Goal: Task Accomplishment & Management: Use online tool/utility

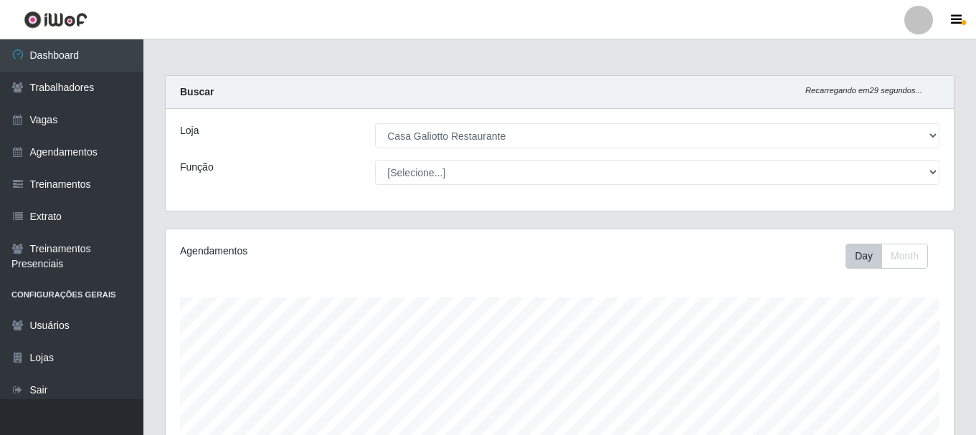
select select "279"
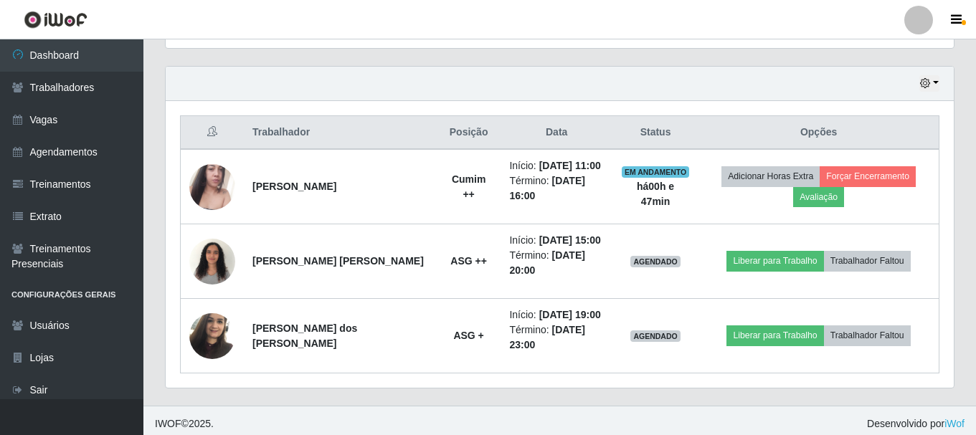
scroll to position [486, 0]
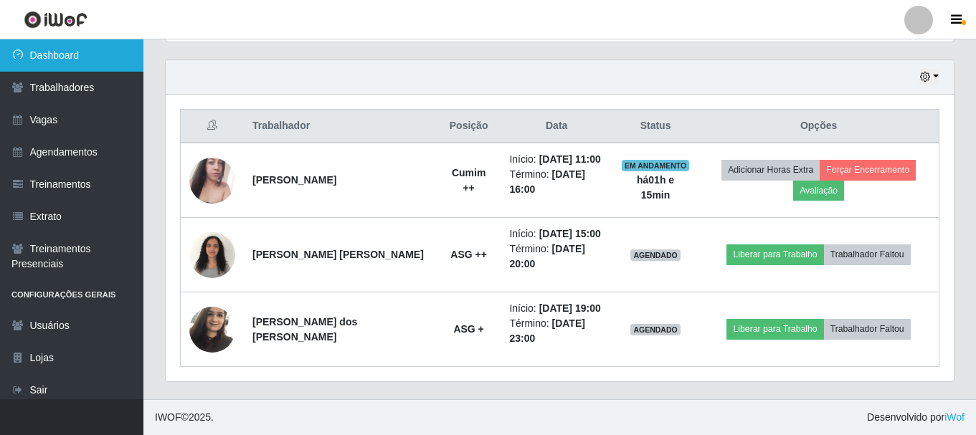
click at [70, 60] on link "Dashboard" at bounding box center [71, 55] width 143 height 32
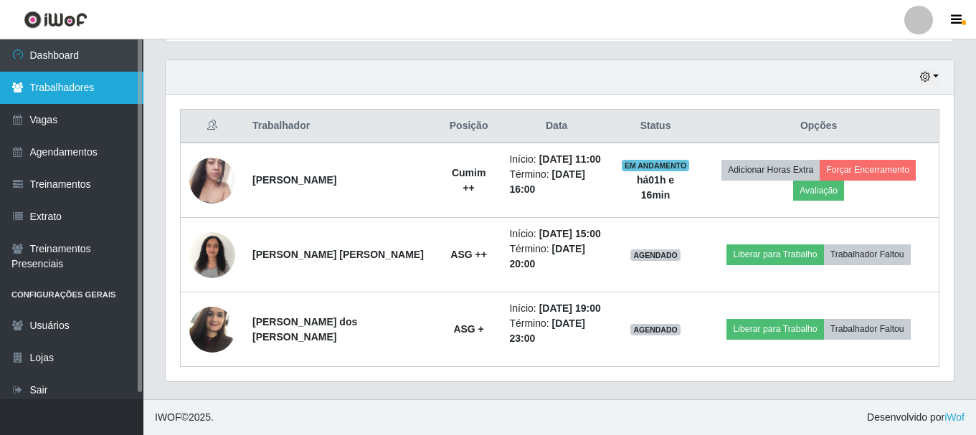
click at [79, 90] on link "Trabalhadores" at bounding box center [71, 88] width 143 height 32
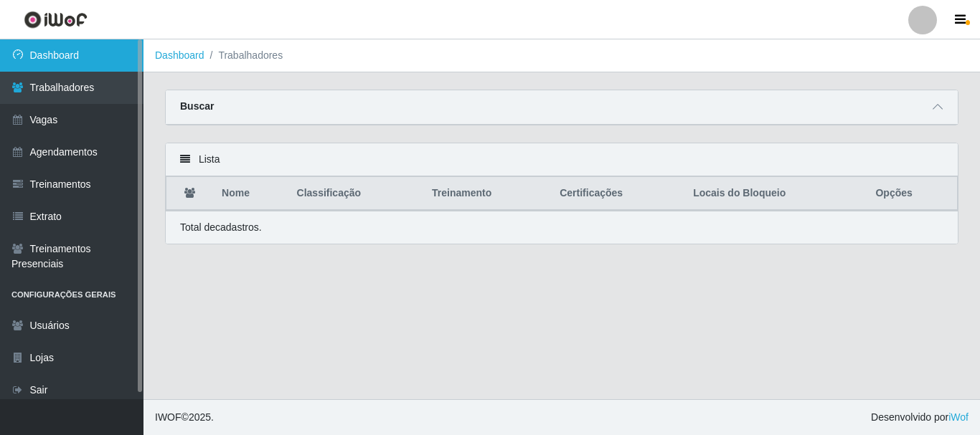
click at [70, 58] on link "Dashboard" at bounding box center [71, 55] width 143 height 32
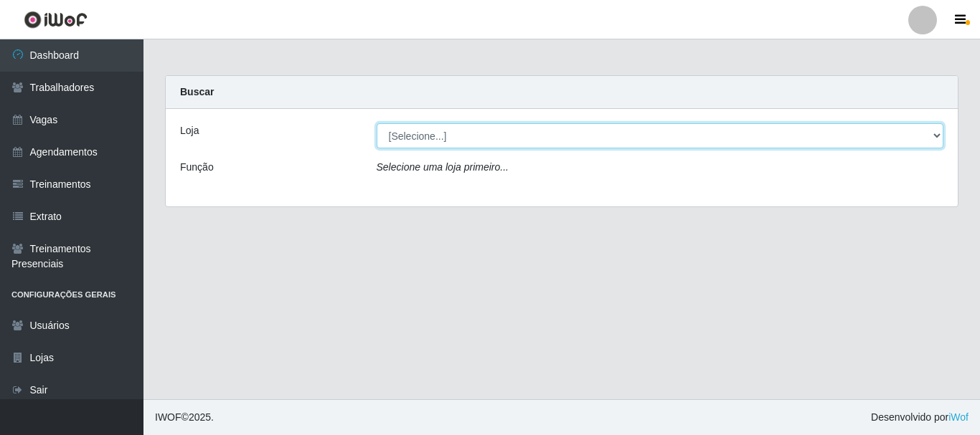
click at [395, 137] on select "[Selecione...] [GEOGRAPHIC_DATA]" at bounding box center [660, 135] width 567 height 25
select select "279"
click at [377, 123] on select "[Selecione...] [GEOGRAPHIC_DATA]" at bounding box center [660, 135] width 567 height 25
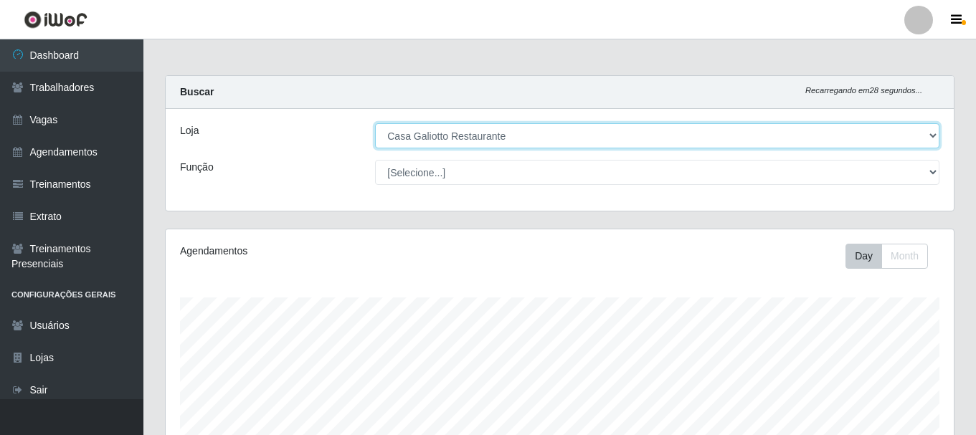
scroll to position [72, 0]
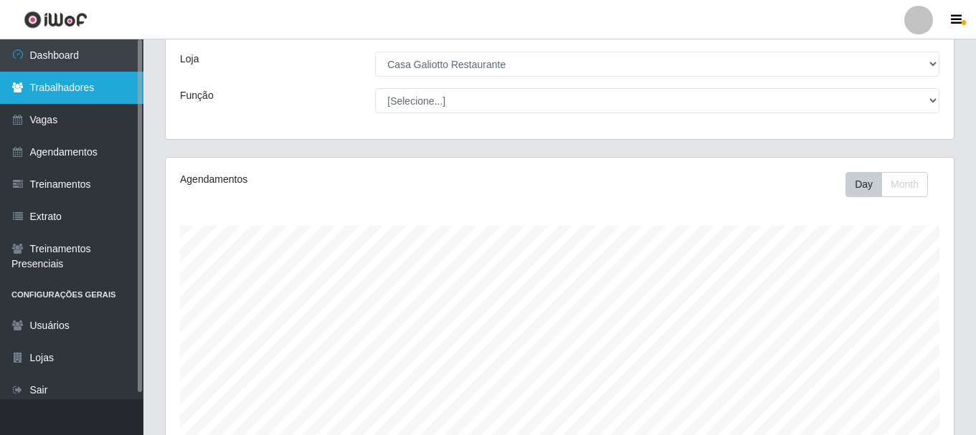
click at [103, 90] on link "Trabalhadores" at bounding box center [71, 88] width 143 height 32
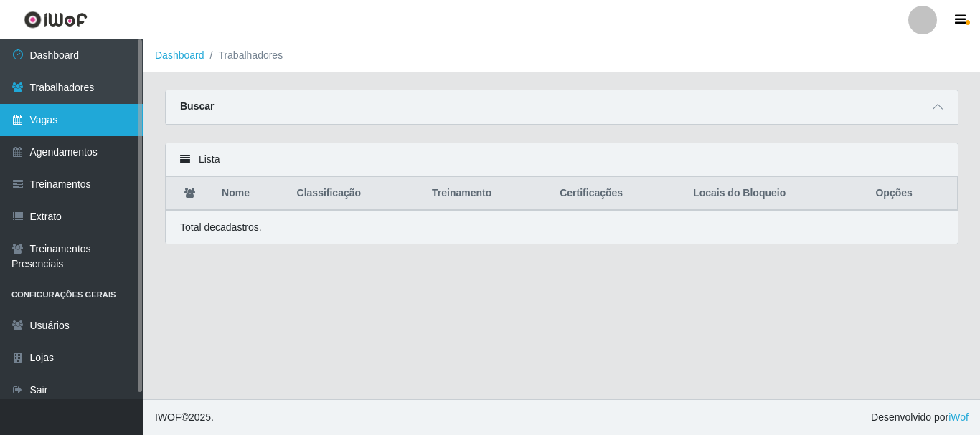
click at [90, 126] on link "Vagas" at bounding box center [71, 120] width 143 height 32
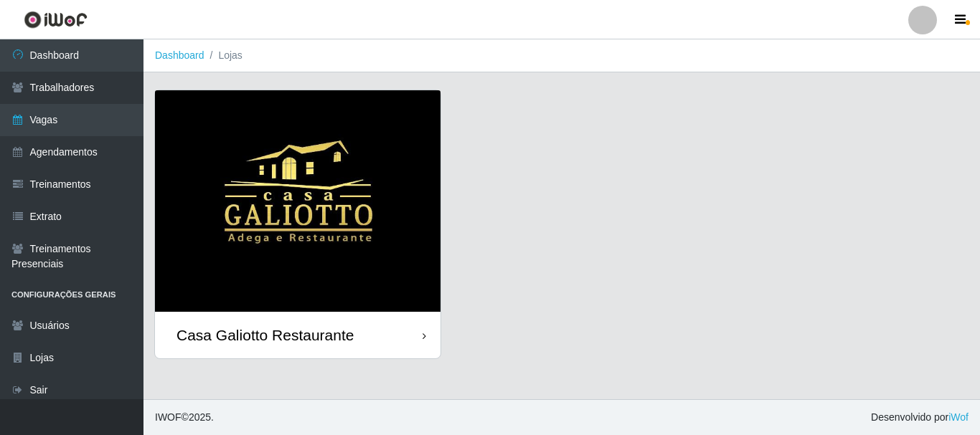
click at [374, 336] on div "Casa Galiotto Restaurante" at bounding box center [297, 335] width 285 height 47
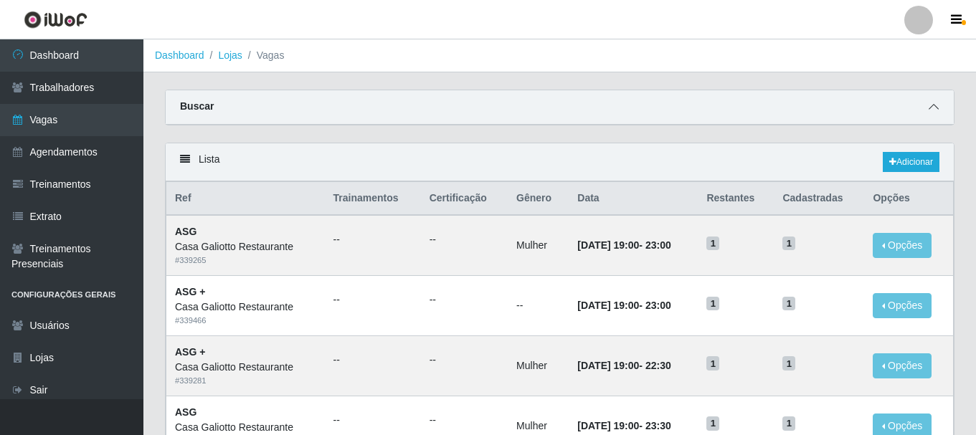
click at [935, 108] on icon at bounding box center [934, 107] width 10 height 10
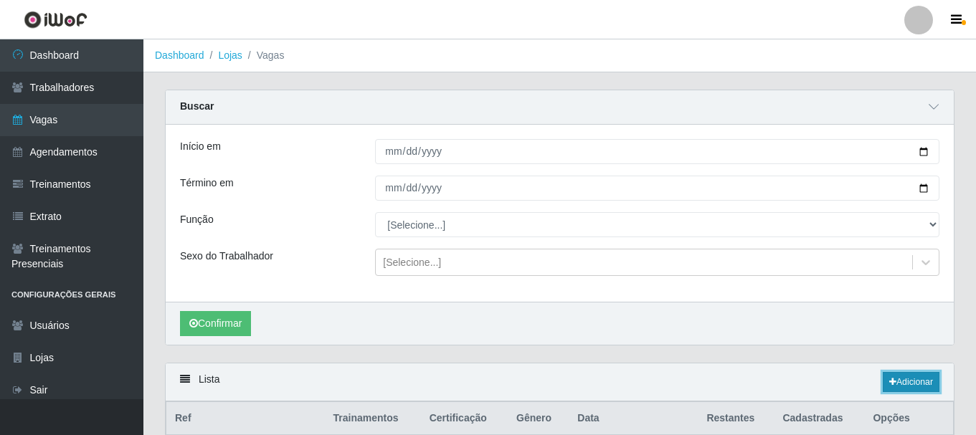
click at [924, 384] on link "Adicionar" at bounding box center [911, 382] width 57 height 20
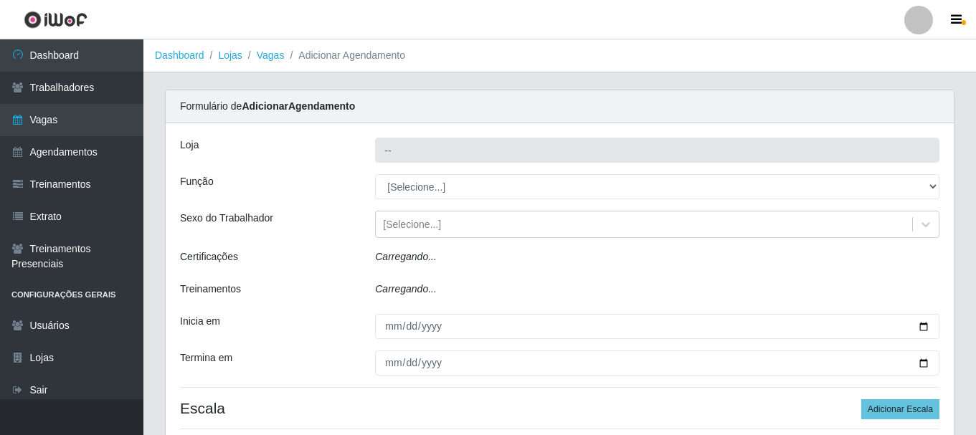
type input "Casa Galiotto Restaurante"
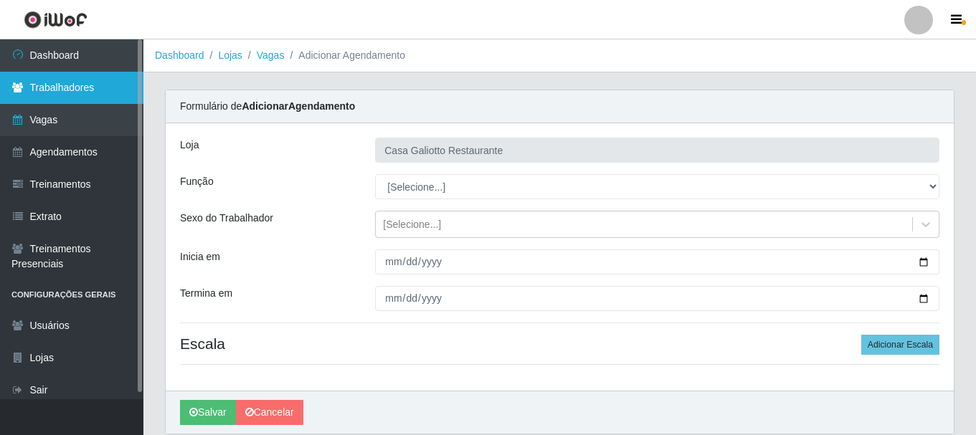
click at [52, 95] on link "Trabalhadores" at bounding box center [71, 88] width 143 height 32
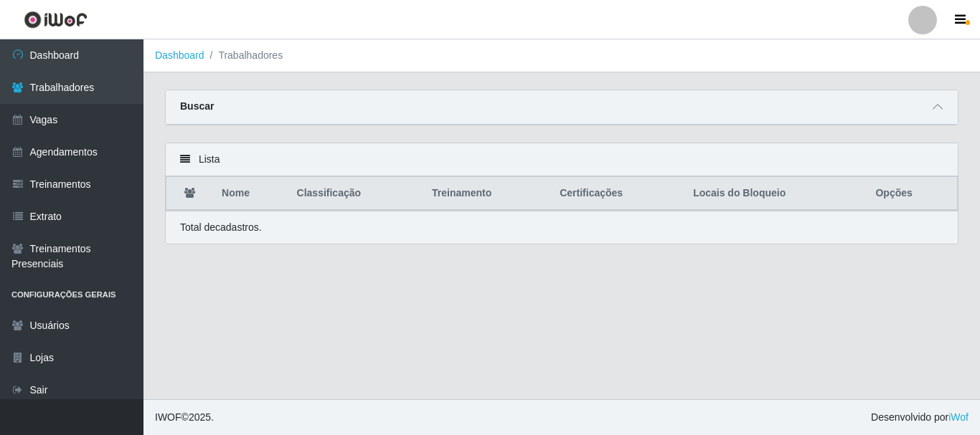
drag, startPoint x: 206, startPoint y: 110, endPoint x: 940, endPoint y: 170, distance: 737.0
click at [242, 120] on div "Buscar" at bounding box center [562, 107] width 792 height 34
click at [936, 110] on icon at bounding box center [937, 107] width 10 height 10
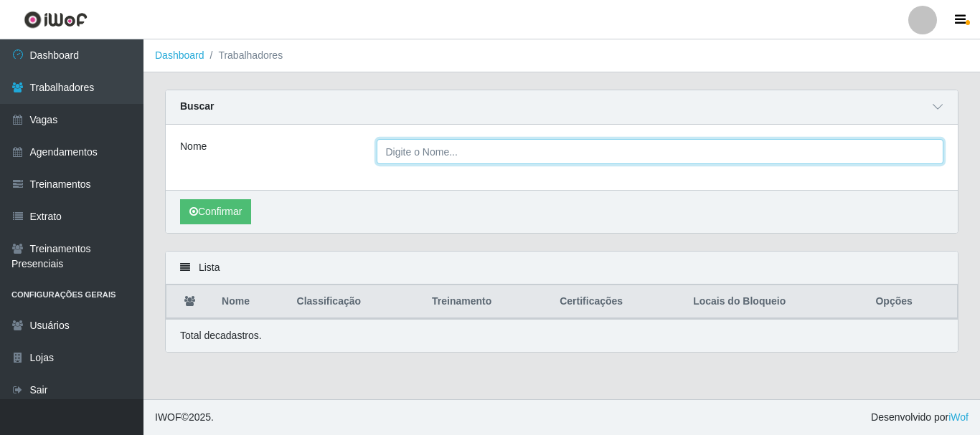
click at [482, 154] on input "Nome" at bounding box center [660, 151] width 567 height 25
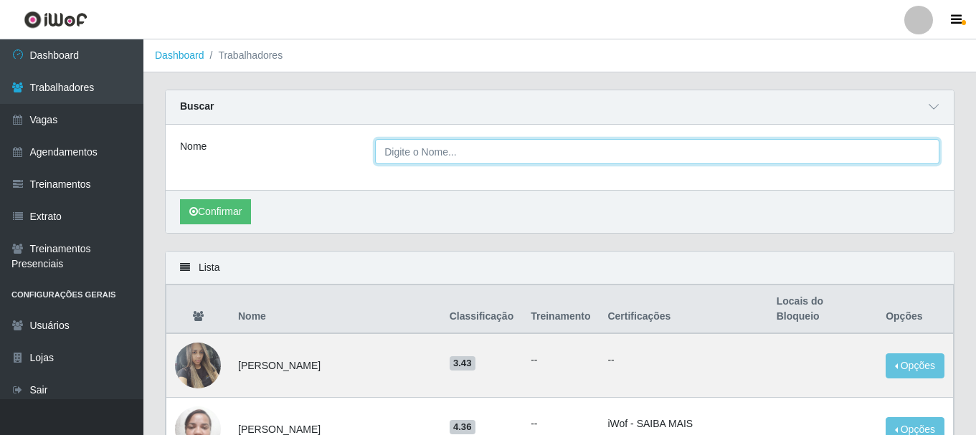
click at [516, 151] on input "Nome" at bounding box center [657, 151] width 565 height 25
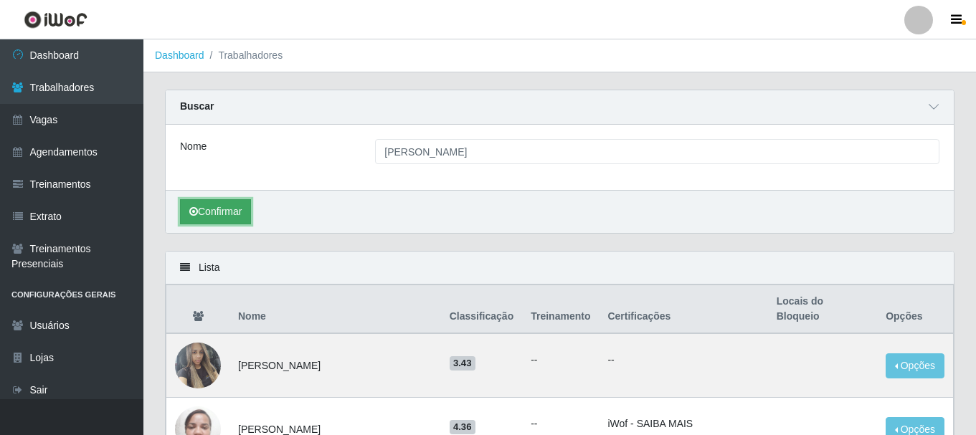
click at [230, 214] on button "Confirmar" at bounding box center [215, 211] width 71 height 25
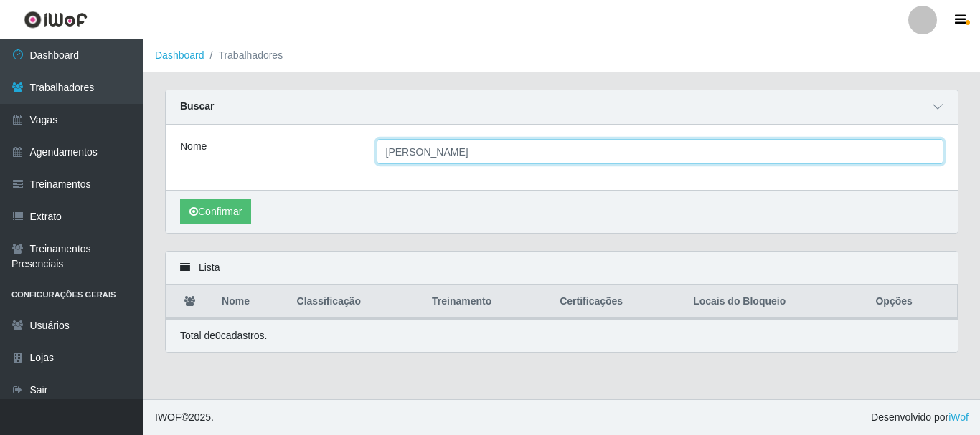
click at [469, 156] on input "wesley micael" at bounding box center [660, 151] width 567 height 25
type input "wesley"
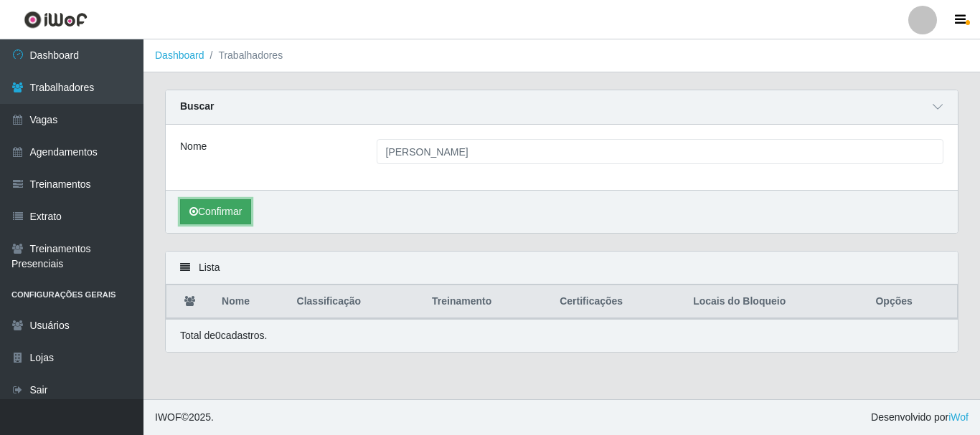
click at [222, 219] on button "Confirmar" at bounding box center [215, 211] width 71 height 25
click at [932, 112] on span at bounding box center [937, 107] width 17 height 16
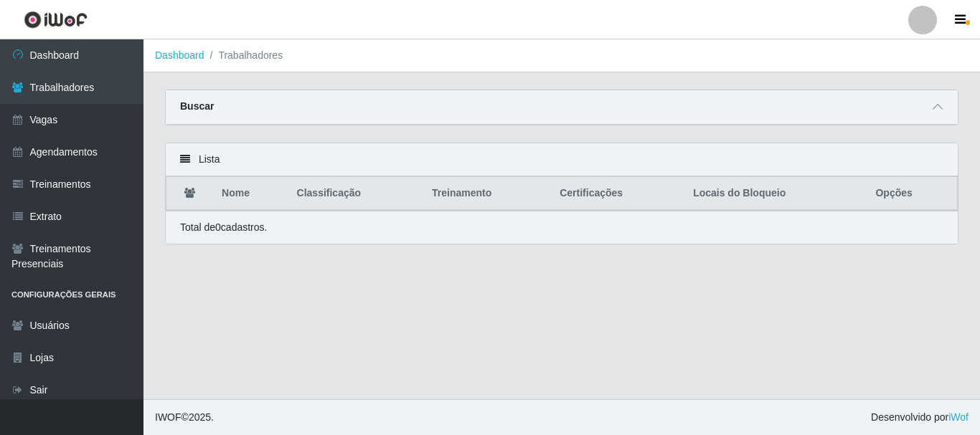
click at [928, 106] on div "Buscar" at bounding box center [562, 107] width 792 height 34
click at [932, 108] on span at bounding box center [937, 107] width 17 height 16
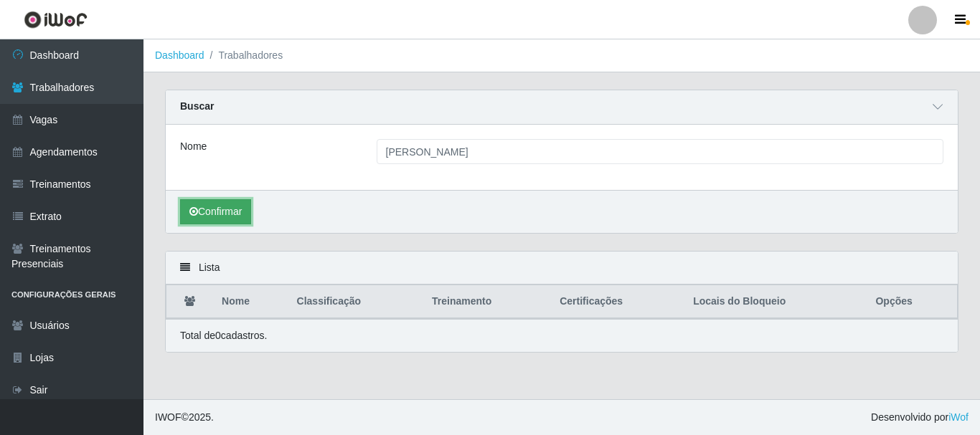
click at [223, 217] on button "Confirmar" at bounding box center [215, 211] width 71 height 25
drag, startPoint x: 293, startPoint y: 163, endPoint x: 319, endPoint y: 168, distance: 27.0
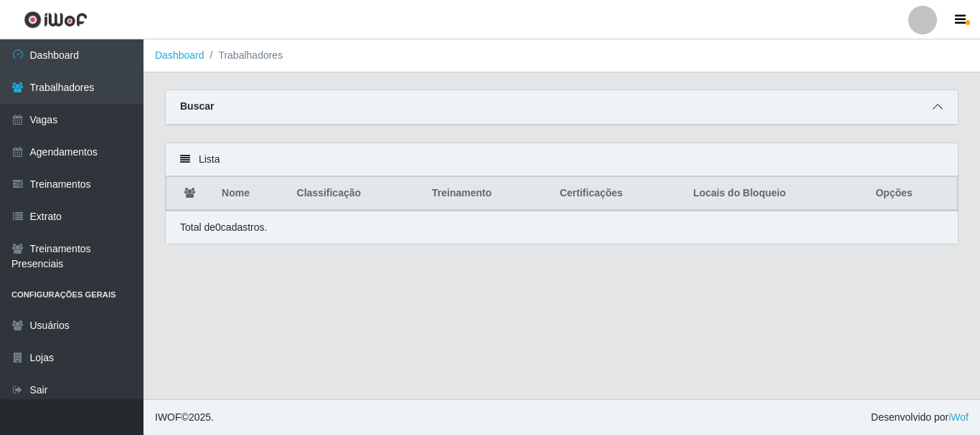
click at [941, 105] on span at bounding box center [937, 107] width 17 height 16
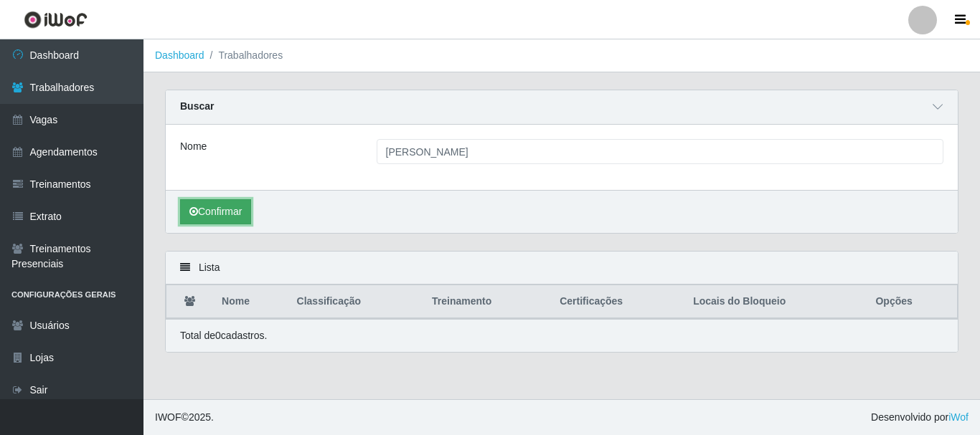
click at [227, 224] on button "Confirmar" at bounding box center [215, 211] width 71 height 25
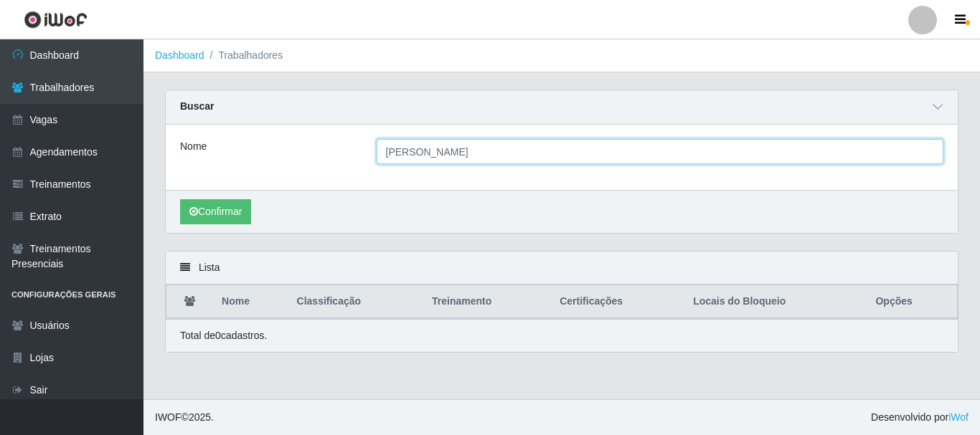
click at [477, 150] on input "[PERSON_NAME]" at bounding box center [660, 151] width 567 height 25
type input "we"
click at [180, 199] on button "Confirmar" at bounding box center [215, 211] width 71 height 25
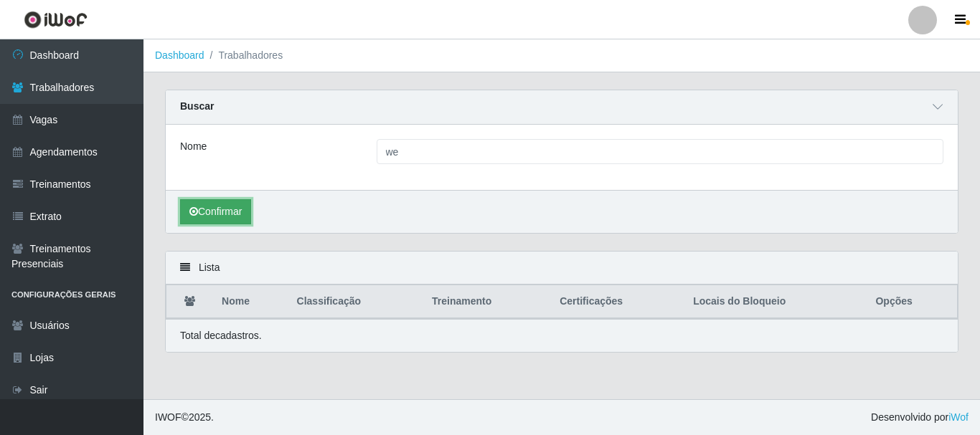
click at [217, 218] on button "Confirmar" at bounding box center [215, 211] width 71 height 25
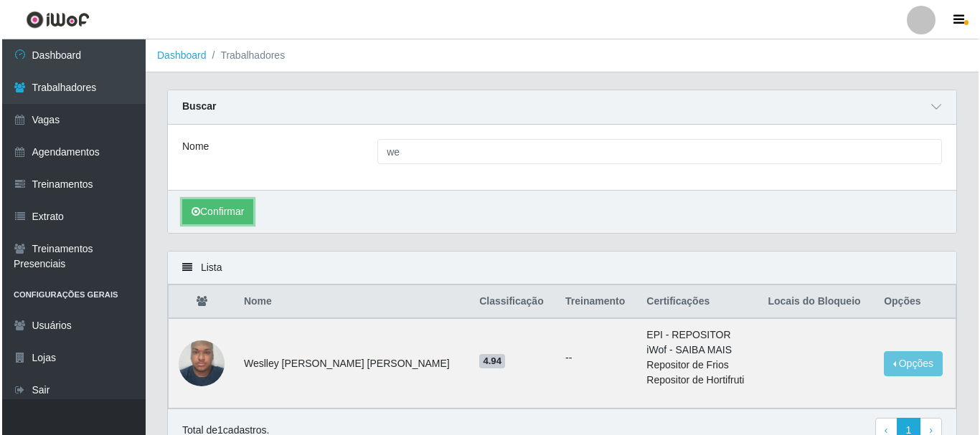
scroll to position [72, 0]
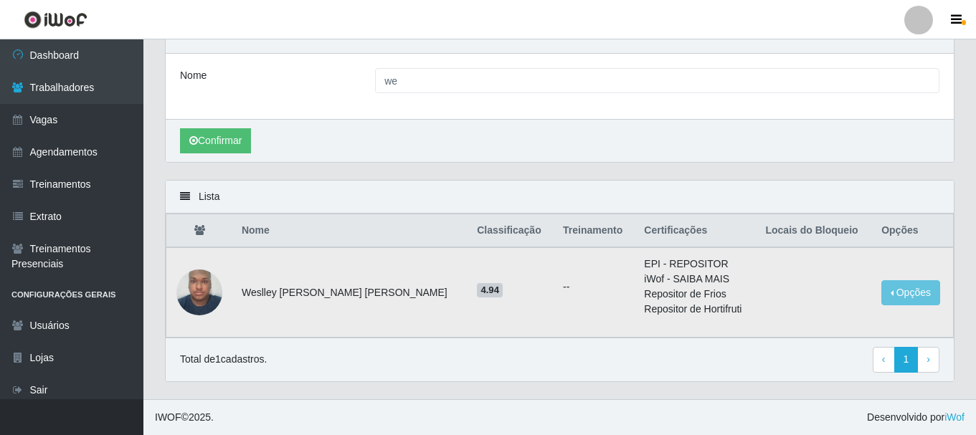
click at [199, 297] on img at bounding box center [199, 292] width 46 height 61
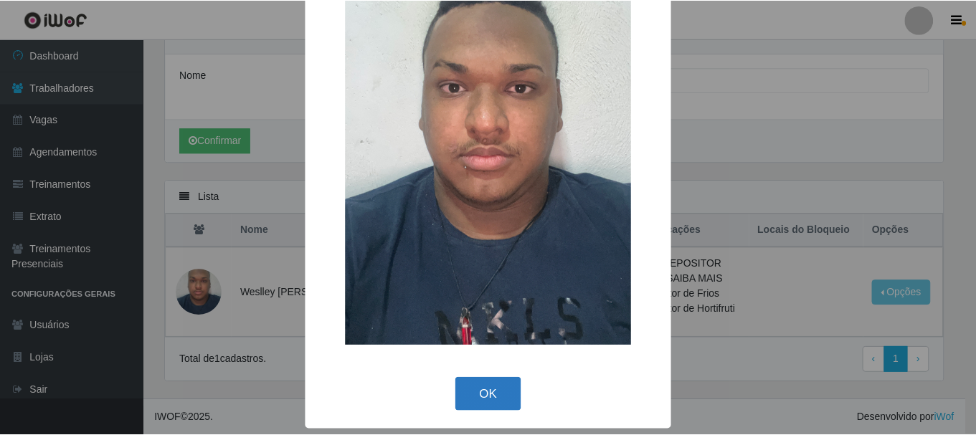
scroll to position [72, 0]
click at [484, 399] on button "OK" at bounding box center [490, 394] width 67 height 34
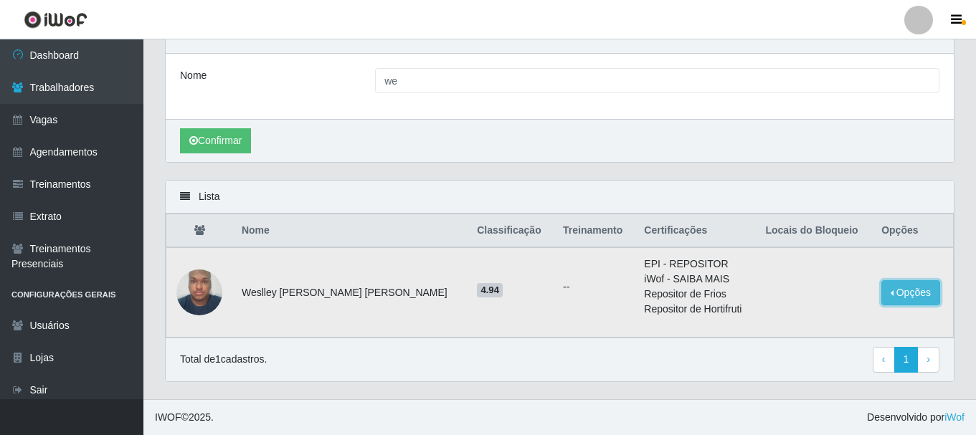
click at [911, 290] on button "Opções" at bounding box center [911, 292] width 59 height 25
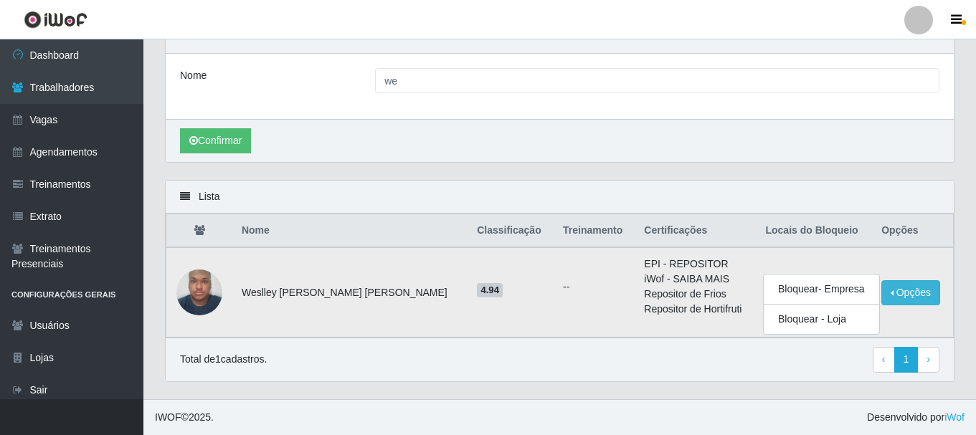
click at [414, 287] on td "Weslley [PERSON_NAME] [PERSON_NAME]" at bounding box center [350, 292] width 235 height 90
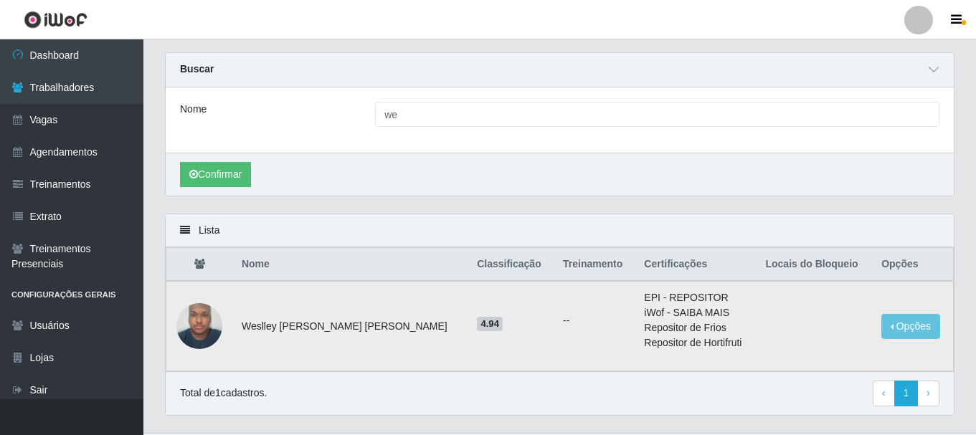
scroll to position [72, 0]
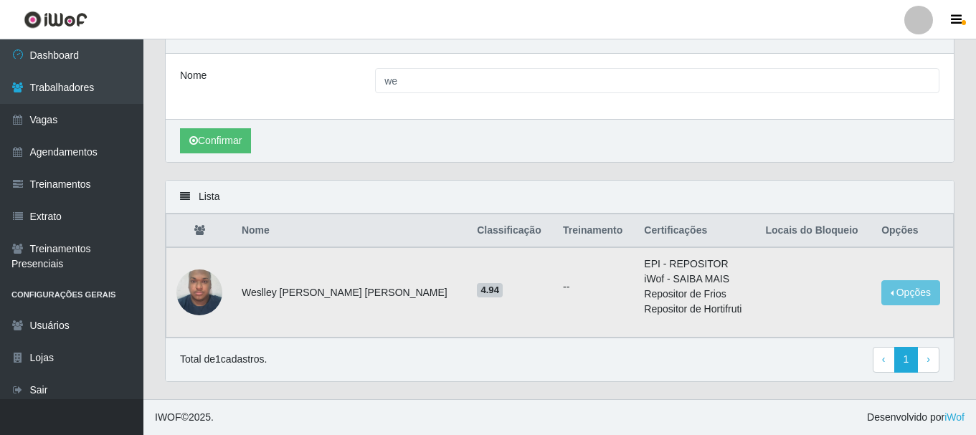
click at [644, 310] on li "Repositor de Hortifruti" at bounding box center [696, 309] width 104 height 15
click at [644, 298] on li "Repositor de Frios" at bounding box center [696, 294] width 104 height 15
click at [448, 66] on div "Nome we" at bounding box center [560, 86] width 788 height 65
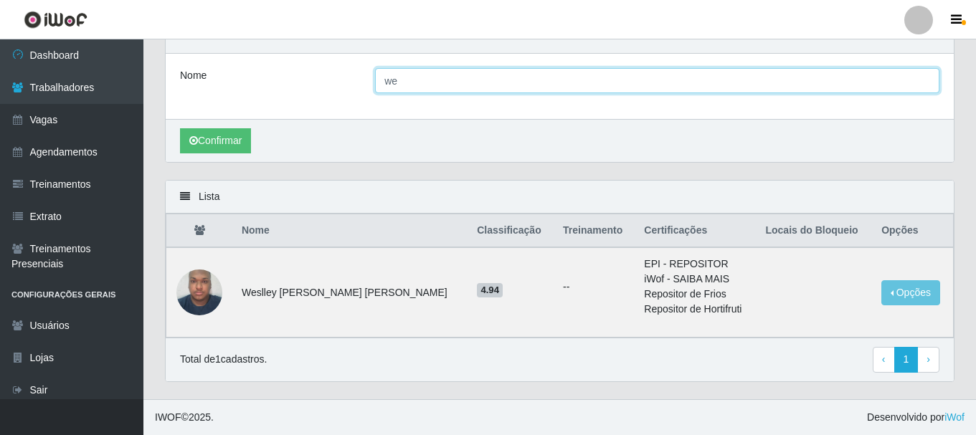
click at [444, 78] on input "we" at bounding box center [657, 80] width 565 height 25
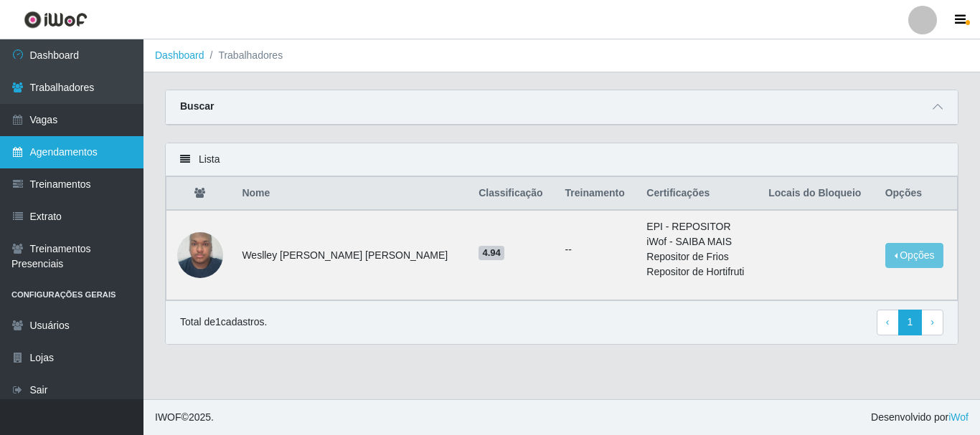
click at [90, 154] on link "Agendamentos" at bounding box center [71, 152] width 143 height 32
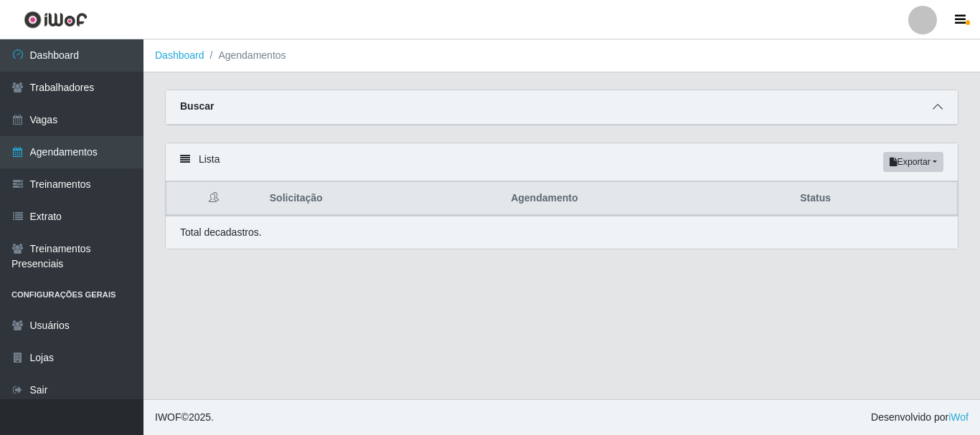
click at [935, 112] on icon at bounding box center [937, 107] width 10 height 10
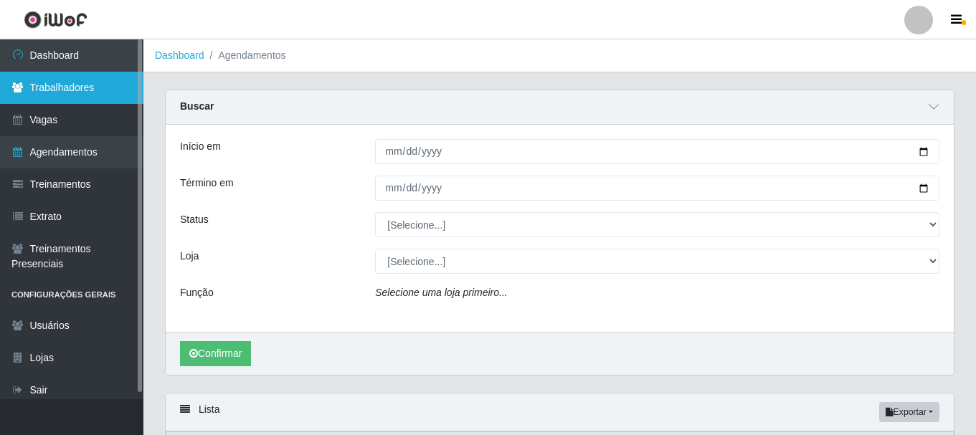
click at [82, 78] on link "Trabalhadores" at bounding box center [71, 88] width 143 height 32
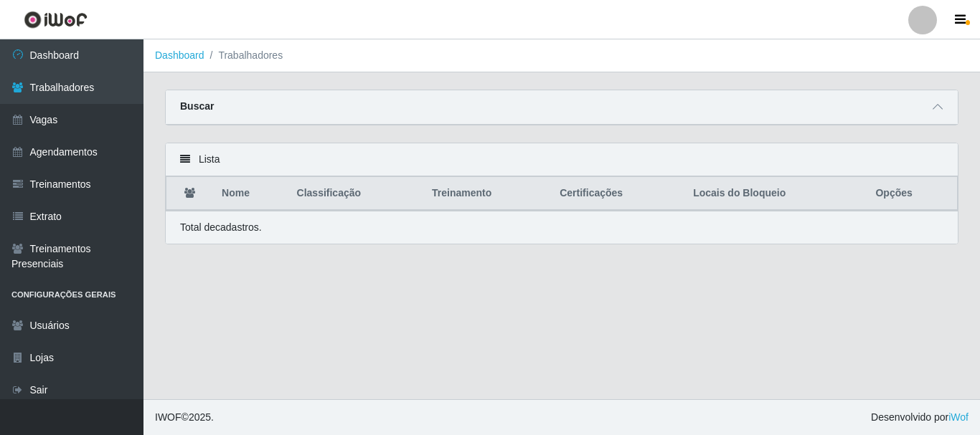
click at [919, 106] on div "Buscar" at bounding box center [562, 107] width 792 height 34
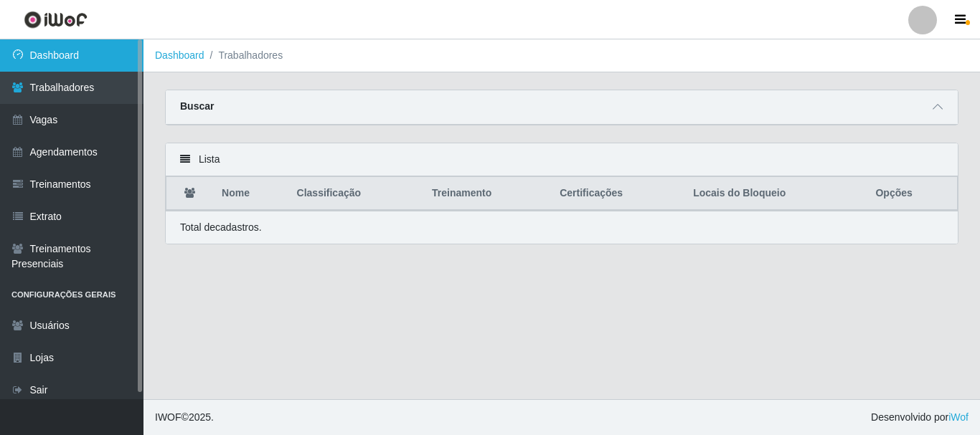
click at [73, 62] on link "Dashboard" at bounding box center [71, 55] width 143 height 32
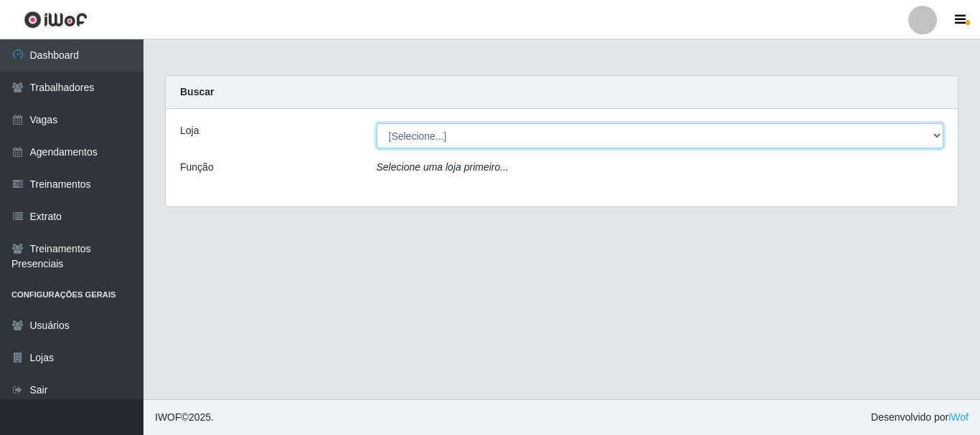
drag, startPoint x: 407, startPoint y: 149, endPoint x: 430, endPoint y: 130, distance: 29.5
click at [430, 130] on select "[Selecione...] [GEOGRAPHIC_DATA]" at bounding box center [660, 135] width 567 height 25
select select "279"
click at [377, 123] on select "[Selecione...] [GEOGRAPHIC_DATA]" at bounding box center [660, 135] width 567 height 25
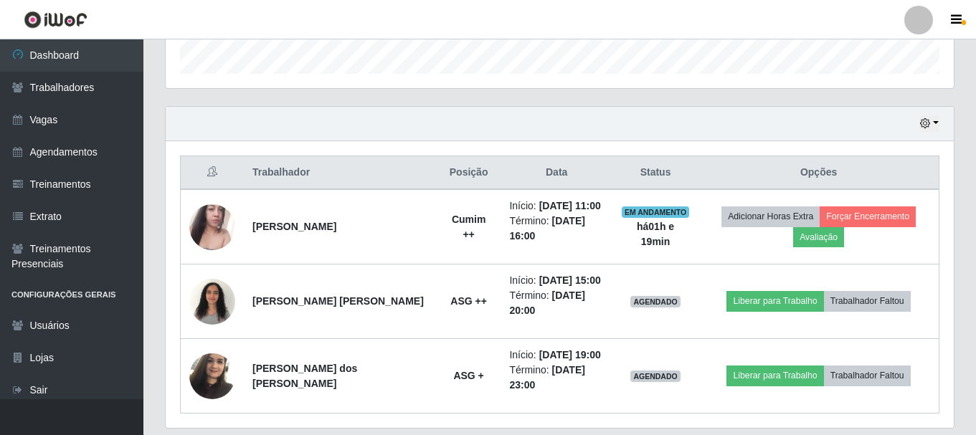
scroll to position [414, 0]
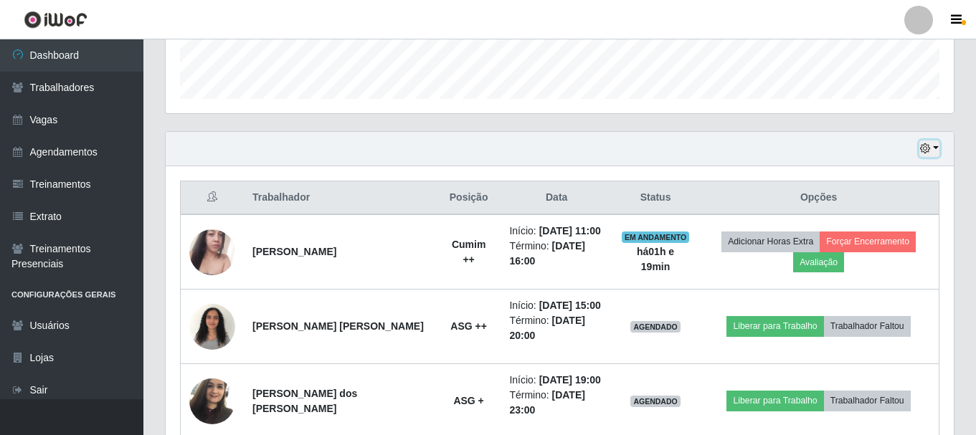
click at [935, 148] on button "button" at bounding box center [930, 149] width 20 height 16
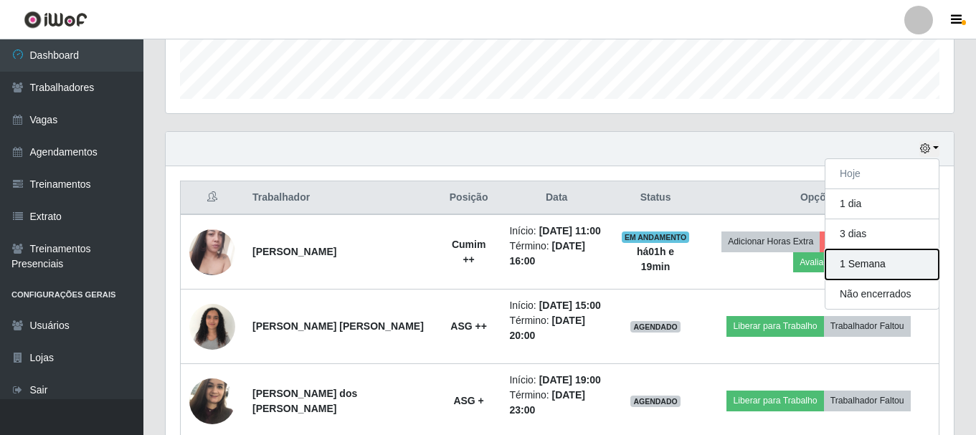
click at [857, 270] on button "1 Semana" at bounding box center [882, 265] width 113 height 30
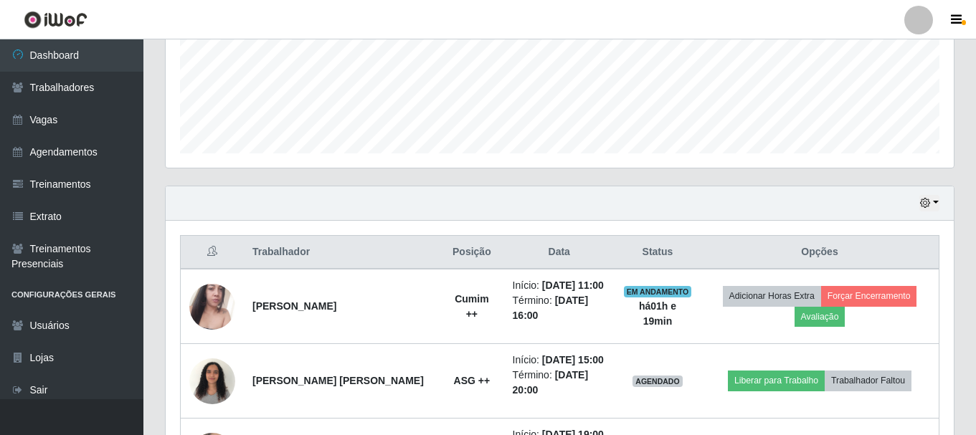
scroll to position [646, 0]
